Goal: Information Seeking & Learning: Learn about a topic

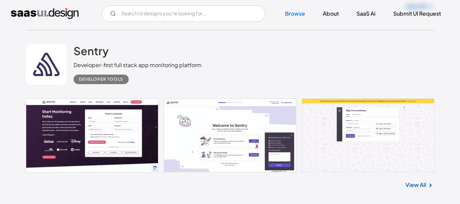
scroll to position [919, 0]
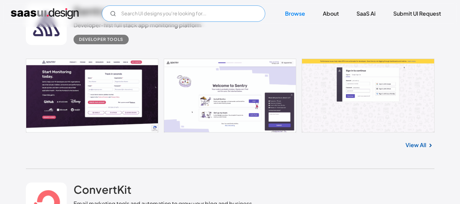
click at [174, 13] on input "Email Form" at bounding box center [183, 13] width 163 height 16
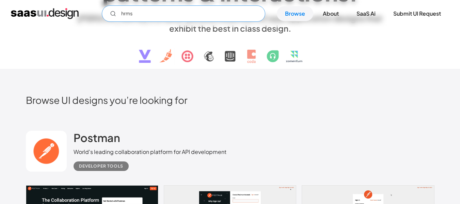
scroll to position [136, 0]
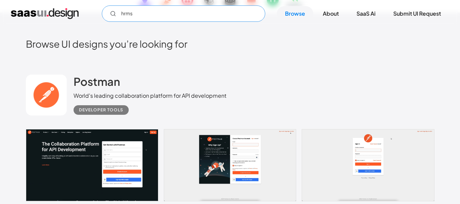
drag, startPoint x: 148, startPoint y: 16, endPoint x: 76, endPoint y: 17, distance: 72.9
click at [76, 17] on div "hrms Not found ! Thank you! Your submission has been received! Oops! Something …" at bounding box center [230, 13] width 438 height 16
type input "payroll"
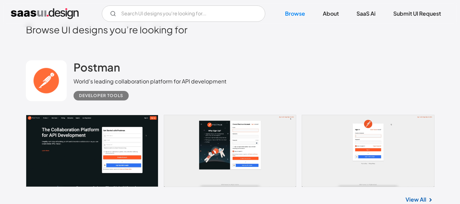
scroll to position [102, 0]
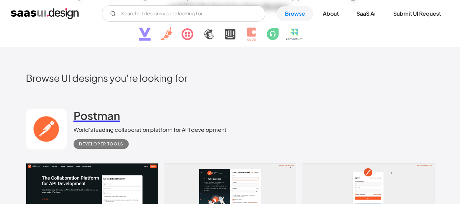
click at [107, 118] on h2 "Postman" at bounding box center [97, 116] width 47 height 14
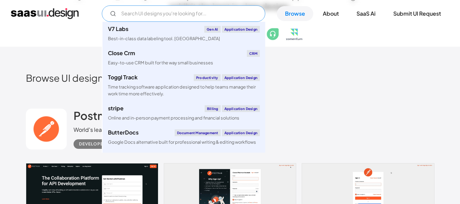
click at [128, 14] on input "Email Form" at bounding box center [183, 13] width 163 height 16
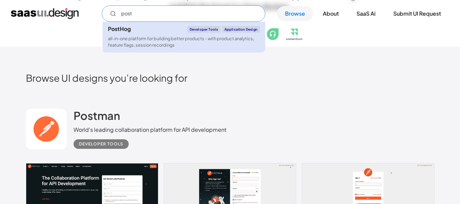
click at [141, 34] on link "PostHog Developer tools Application Design all-in-one platform for building bet…" at bounding box center [183, 37] width 163 height 31
type input "post"
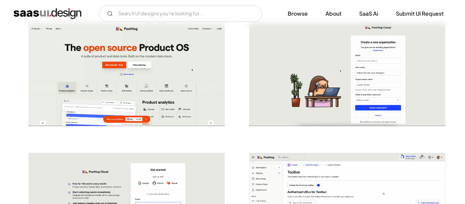
scroll to position [272, 0]
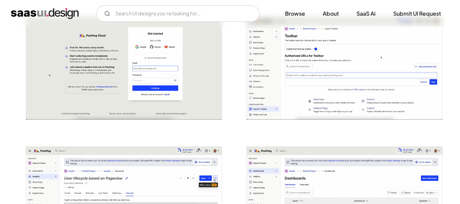
click at [300, 95] on img "open lightbox" at bounding box center [344, 68] width 195 height 103
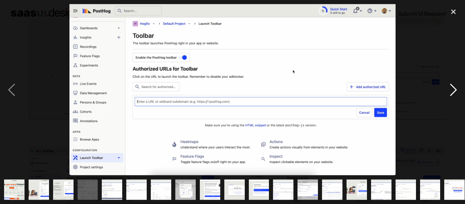
click at [456, 87] on div "next image" at bounding box center [453, 89] width 23 height 171
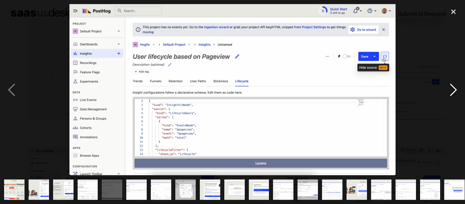
click at [452, 90] on div "next image" at bounding box center [453, 89] width 23 height 171
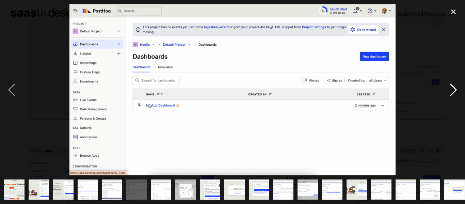
click at [452, 90] on div "next image" at bounding box center [453, 89] width 23 height 171
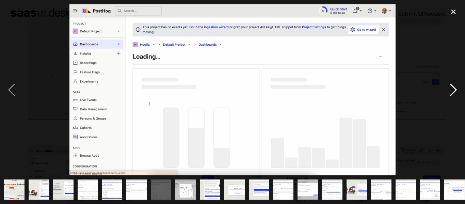
click at [451, 90] on div "next image" at bounding box center [453, 89] width 23 height 171
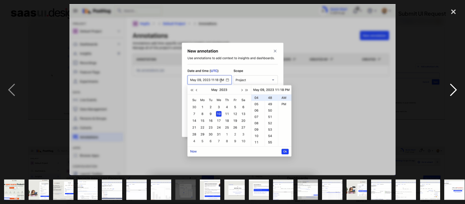
click at [450, 90] on div "next image" at bounding box center [453, 89] width 23 height 171
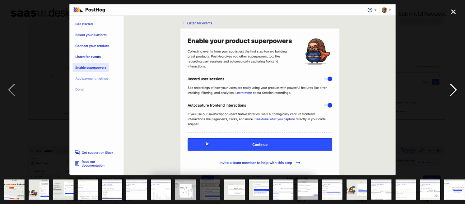
click at [448, 90] on div "next image" at bounding box center [453, 89] width 23 height 171
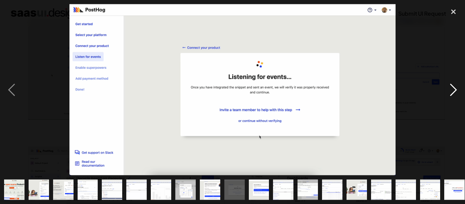
click at [448, 90] on div "next image" at bounding box center [453, 89] width 23 height 171
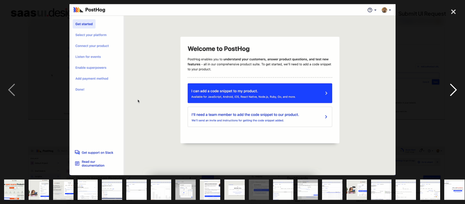
click at [448, 90] on div "next image" at bounding box center [453, 89] width 23 height 171
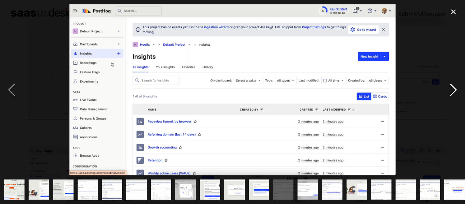
click at [448, 90] on div "next image" at bounding box center [453, 89] width 23 height 171
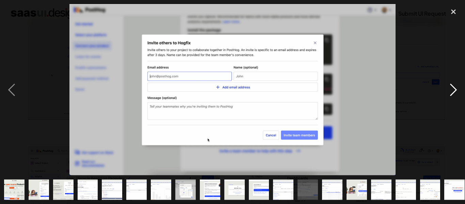
click at [448, 90] on div "next image" at bounding box center [453, 89] width 23 height 171
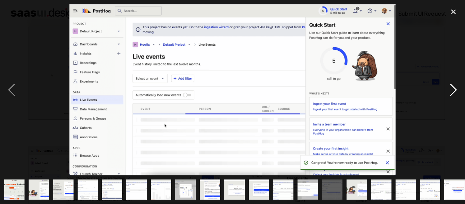
click at [448, 90] on div "next image" at bounding box center [453, 89] width 23 height 171
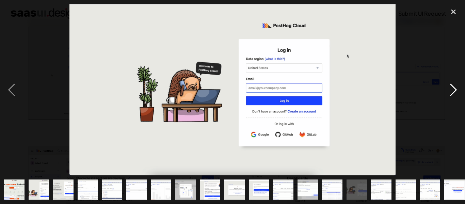
click at [448, 90] on div "next image" at bounding box center [453, 89] width 23 height 171
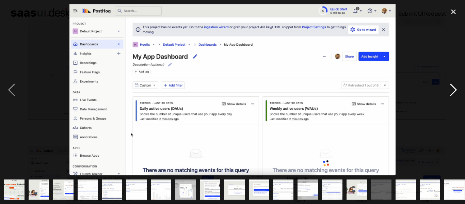
click at [448, 90] on div "next image" at bounding box center [453, 89] width 23 height 171
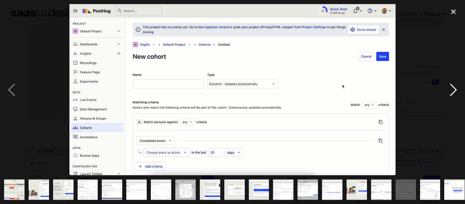
click at [448, 90] on div "next image" at bounding box center [453, 89] width 23 height 171
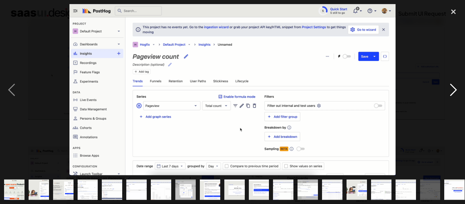
click at [448, 90] on div "next image" at bounding box center [453, 89] width 23 height 171
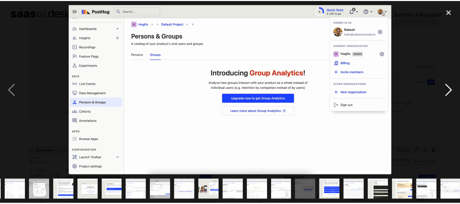
scroll to position [0, 150]
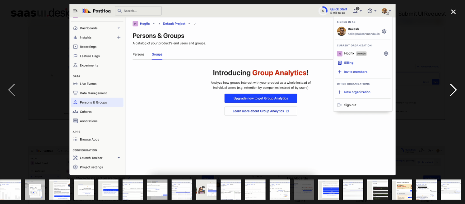
click at [448, 90] on div "next image" at bounding box center [453, 89] width 23 height 171
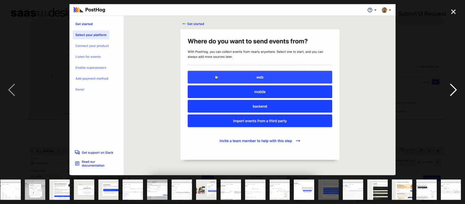
click at [448, 90] on div "next image" at bounding box center [453, 89] width 23 height 171
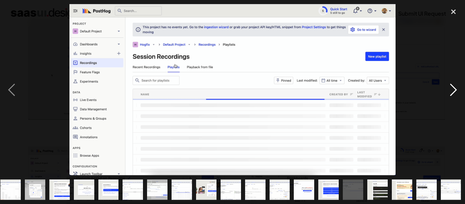
click at [448, 90] on div "next image" at bounding box center [453, 89] width 23 height 171
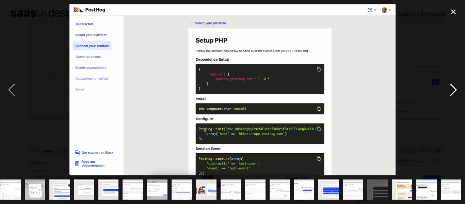
click at [448, 90] on div "next image" at bounding box center [453, 89] width 23 height 171
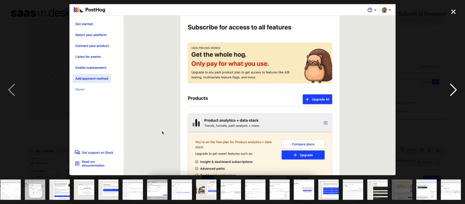
click at [448, 90] on div "next image" at bounding box center [453, 89] width 23 height 171
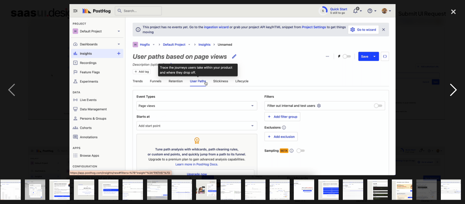
click at [448, 90] on div "next image" at bounding box center [453, 89] width 23 height 171
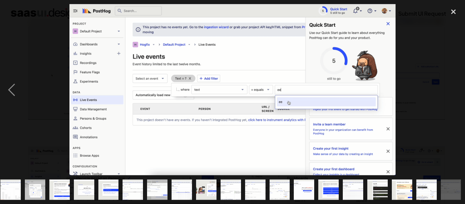
click at [448, 90] on div "next image" at bounding box center [453, 89] width 23 height 171
click at [457, 11] on div "close lightbox" at bounding box center [453, 11] width 23 height 15
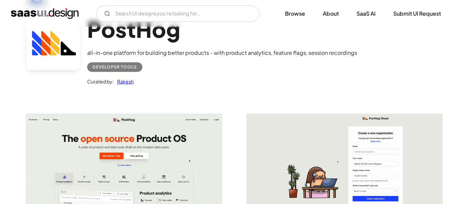
scroll to position [0, 0]
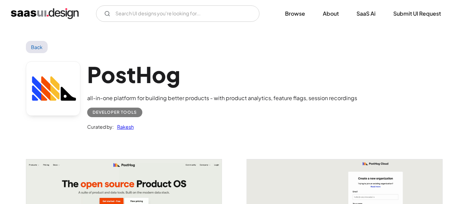
click at [40, 46] on link "Back" at bounding box center [37, 47] width 22 height 12
click at [37, 47] on link "Back" at bounding box center [37, 47] width 22 height 12
click at [35, 47] on link "Back" at bounding box center [37, 47] width 22 height 12
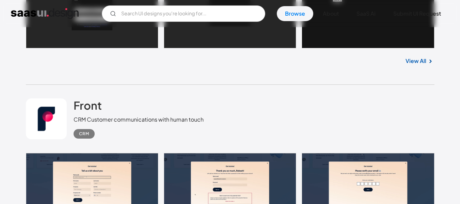
scroll to position [272, 0]
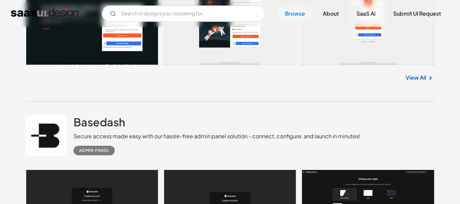
click at [106, 151] on div "Admin Panel" at bounding box center [94, 150] width 30 height 8
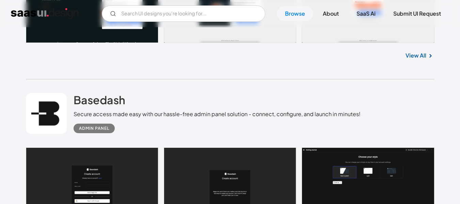
scroll to position [306, 0]
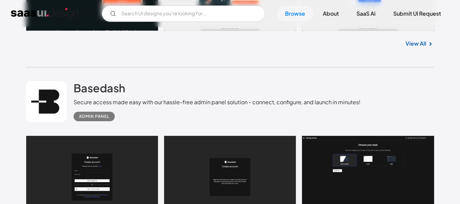
click at [115, 165] on link at bounding box center [230, 176] width 408 height 83
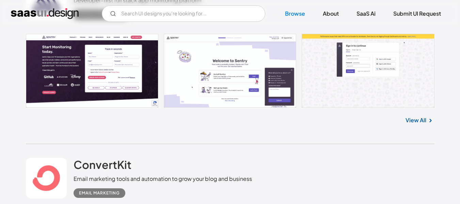
scroll to position [953, 0]
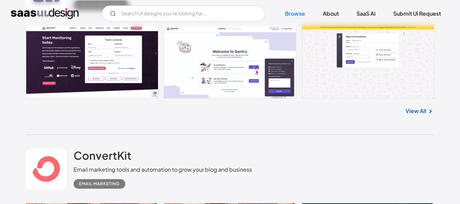
click at [48, 59] on link at bounding box center [230, 62] width 408 height 74
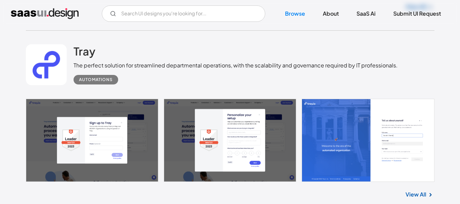
scroll to position [2689, 0]
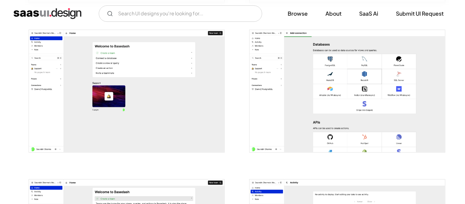
scroll to position [579, 0]
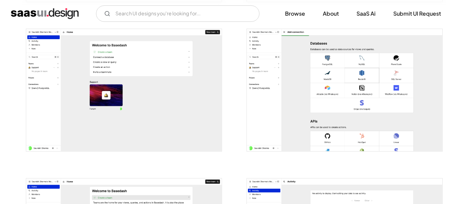
click at [145, 105] on img "open lightbox" at bounding box center [123, 90] width 195 height 122
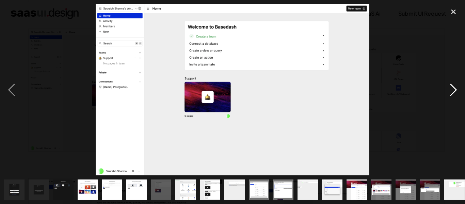
click at [459, 84] on div "next image" at bounding box center [453, 89] width 23 height 171
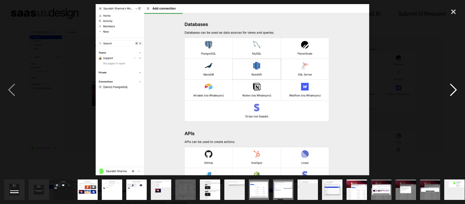
click at [456, 85] on div "next image" at bounding box center [453, 89] width 23 height 171
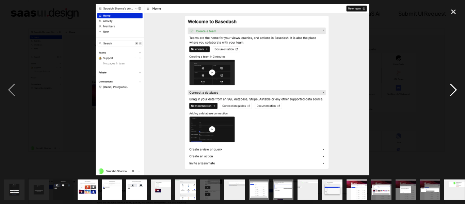
click at [454, 85] on div "next image" at bounding box center [453, 89] width 23 height 171
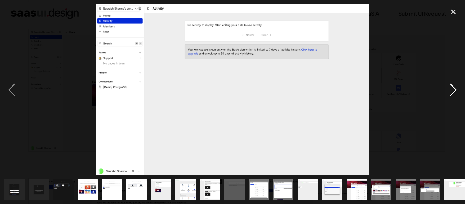
click at [454, 86] on div "next image" at bounding box center [453, 89] width 23 height 171
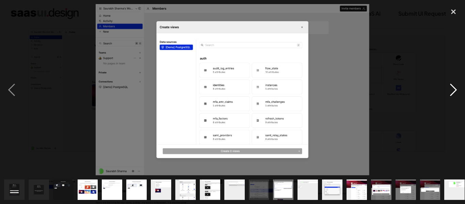
click at [453, 87] on div "next image" at bounding box center [453, 89] width 23 height 171
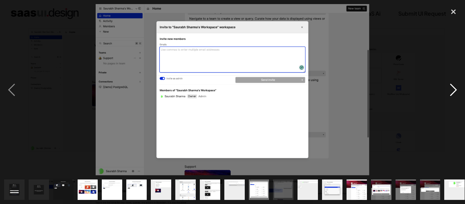
click at [453, 87] on div "next image" at bounding box center [453, 89] width 23 height 171
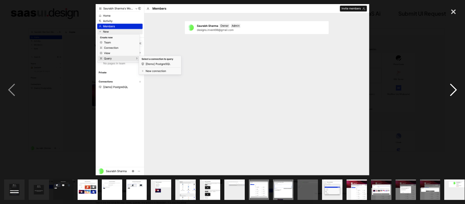
click at [453, 87] on div "next image" at bounding box center [453, 89] width 23 height 171
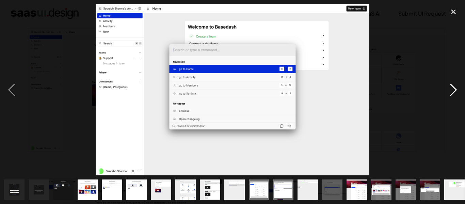
click at [453, 87] on div "next image" at bounding box center [453, 89] width 23 height 171
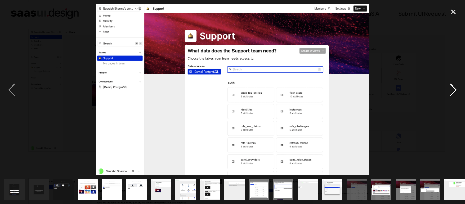
click at [453, 87] on div "next image" at bounding box center [453, 89] width 23 height 171
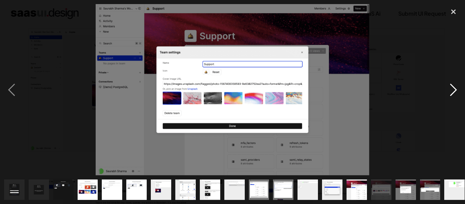
click at [453, 87] on div "next image" at bounding box center [453, 89] width 23 height 171
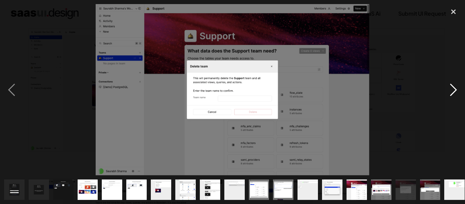
click at [453, 87] on div "next image" at bounding box center [453, 89] width 23 height 171
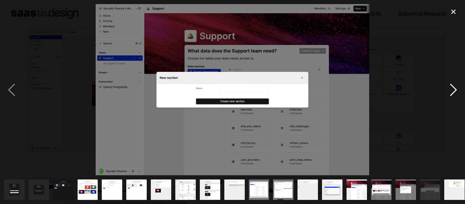
click at [453, 87] on div "next image" at bounding box center [453, 89] width 23 height 171
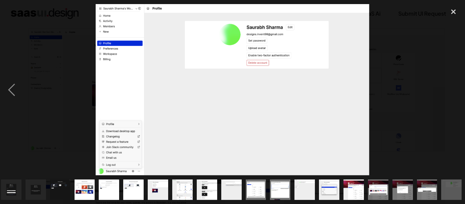
scroll to position [0, 4]
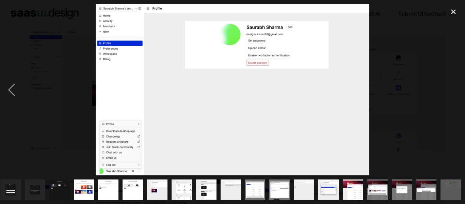
click at [453, 87] on div "next image" at bounding box center [453, 89] width 23 height 171
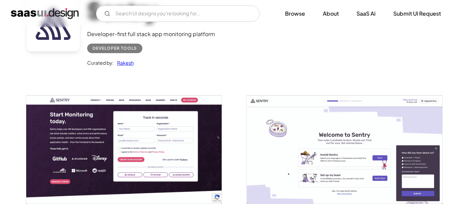
scroll to position [136, 0]
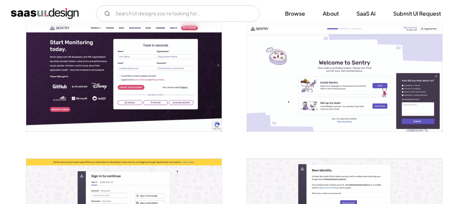
click at [181, 85] on img "open lightbox" at bounding box center [123, 77] width 195 height 108
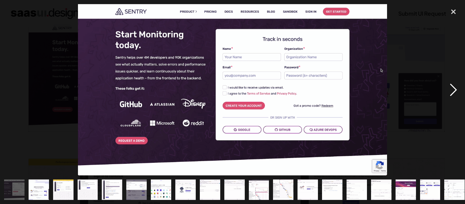
click at [450, 93] on div "next image" at bounding box center [453, 89] width 23 height 171
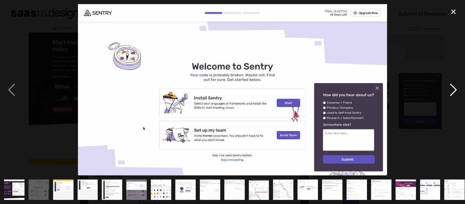
click at [450, 93] on div "next image" at bounding box center [453, 89] width 23 height 171
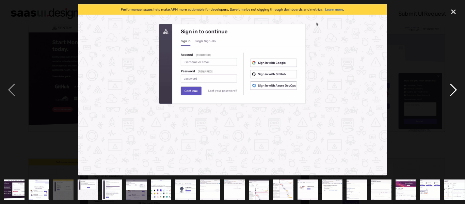
click at [450, 93] on div "next image" at bounding box center [453, 89] width 23 height 171
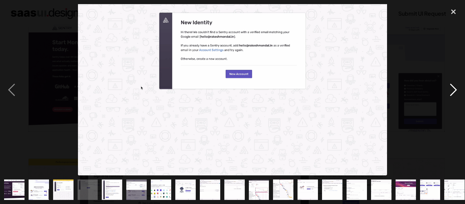
click at [450, 92] on div "next image" at bounding box center [453, 89] width 23 height 171
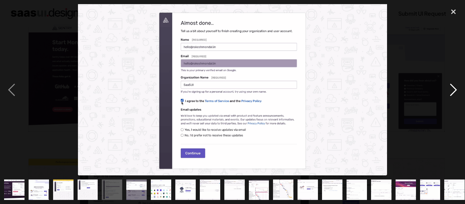
click at [444, 92] on div "next image" at bounding box center [453, 89] width 23 height 171
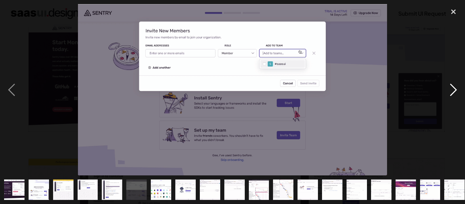
click at [444, 92] on div "next image" at bounding box center [453, 89] width 23 height 171
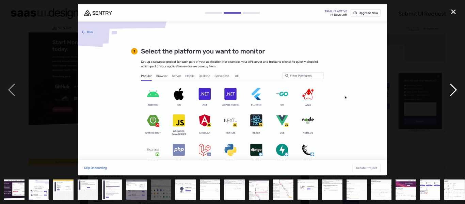
click at [443, 92] on div "next image" at bounding box center [453, 89] width 23 height 171
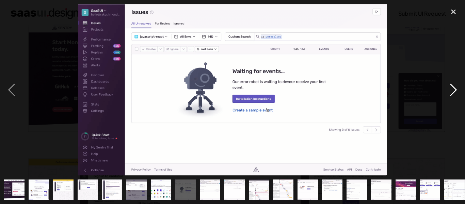
click at [443, 92] on div "next image" at bounding box center [453, 89] width 23 height 171
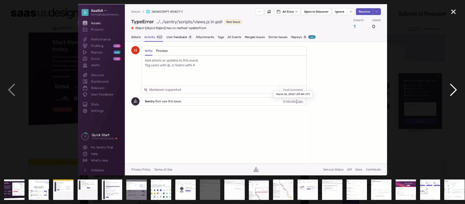
click at [443, 92] on div "next image" at bounding box center [453, 89] width 23 height 171
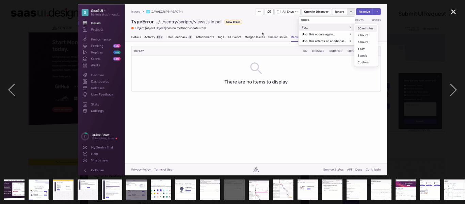
click at [441, 93] on div at bounding box center [232, 89] width 465 height 171
click at [455, 92] on div "next image" at bounding box center [453, 89] width 23 height 171
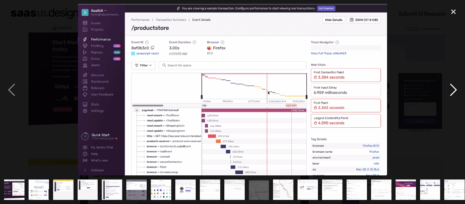
click at [454, 91] on div "next image" at bounding box center [453, 89] width 23 height 171
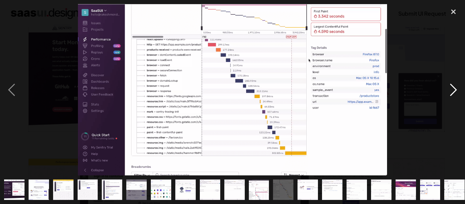
click at [453, 92] on div "next image" at bounding box center [453, 89] width 23 height 171
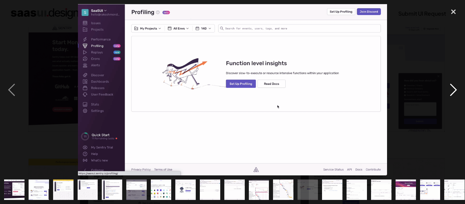
click at [453, 93] on div "next image" at bounding box center [453, 89] width 23 height 171
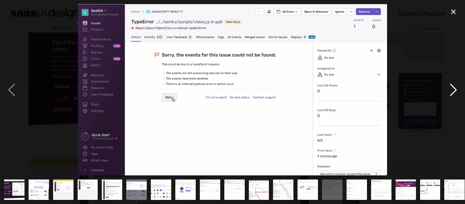
click at [452, 92] on div "next image" at bounding box center [453, 89] width 23 height 171
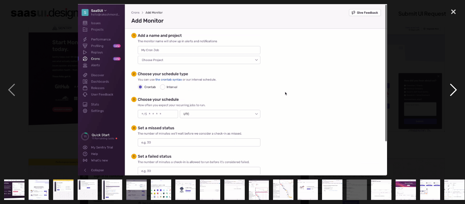
click at [452, 92] on div "next image" at bounding box center [453, 89] width 23 height 171
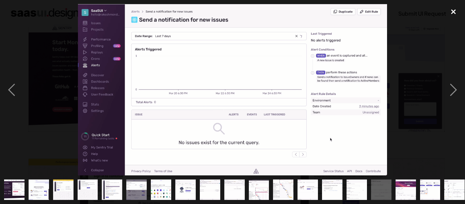
click at [454, 12] on div "close lightbox" at bounding box center [453, 11] width 23 height 15
